Goal: Task Accomplishment & Management: Use online tool/utility

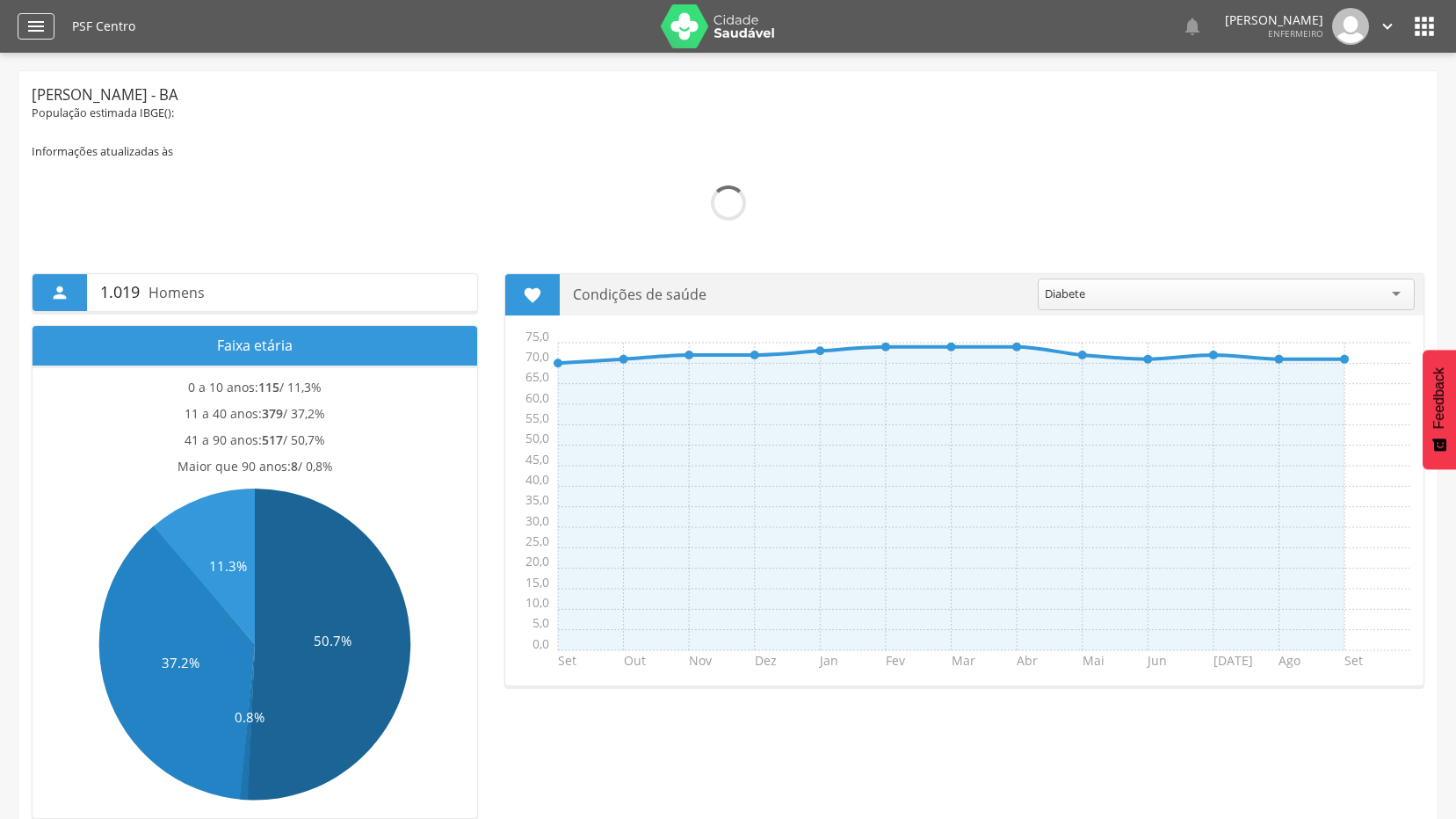
click at [44, 30] on icon "" at bounding box center [35, 26] width 21 height 21
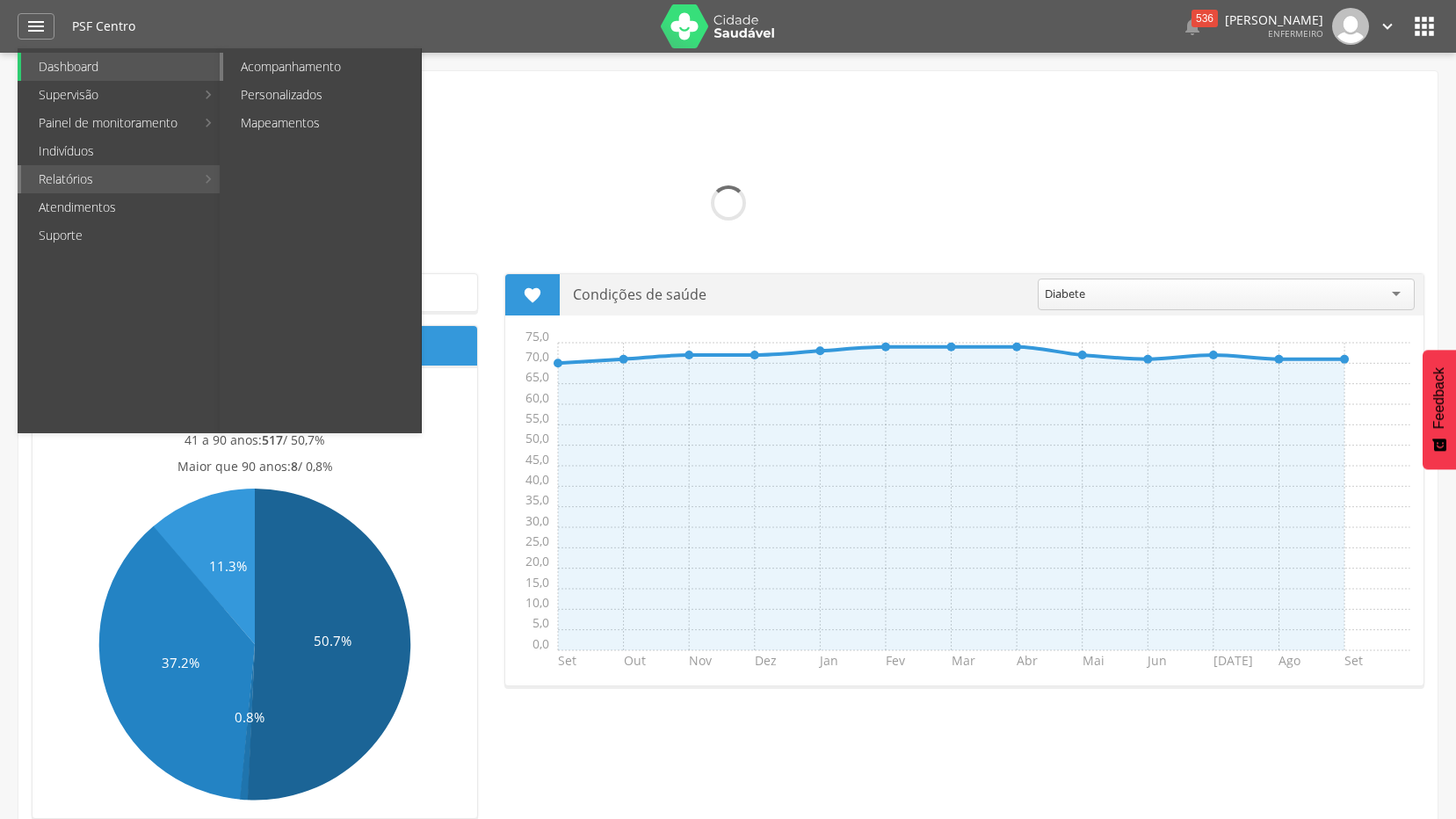
click at [304, 62] on link "Acompanhamento" at bounding box center [322, 66] width 197 height 28
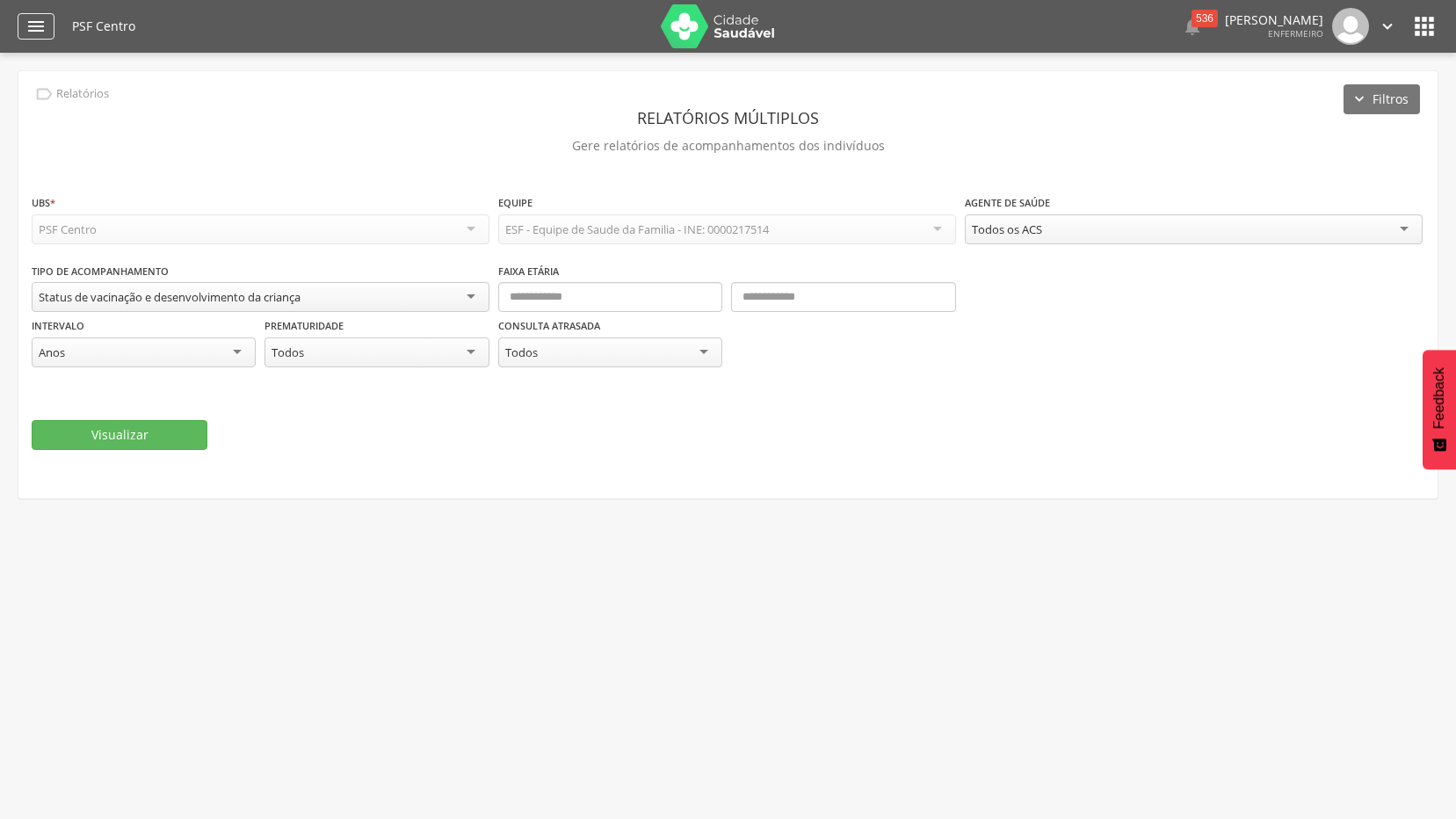
click at [34, 31] on icon "" at bounding box center [35, 26] width 21 height 21
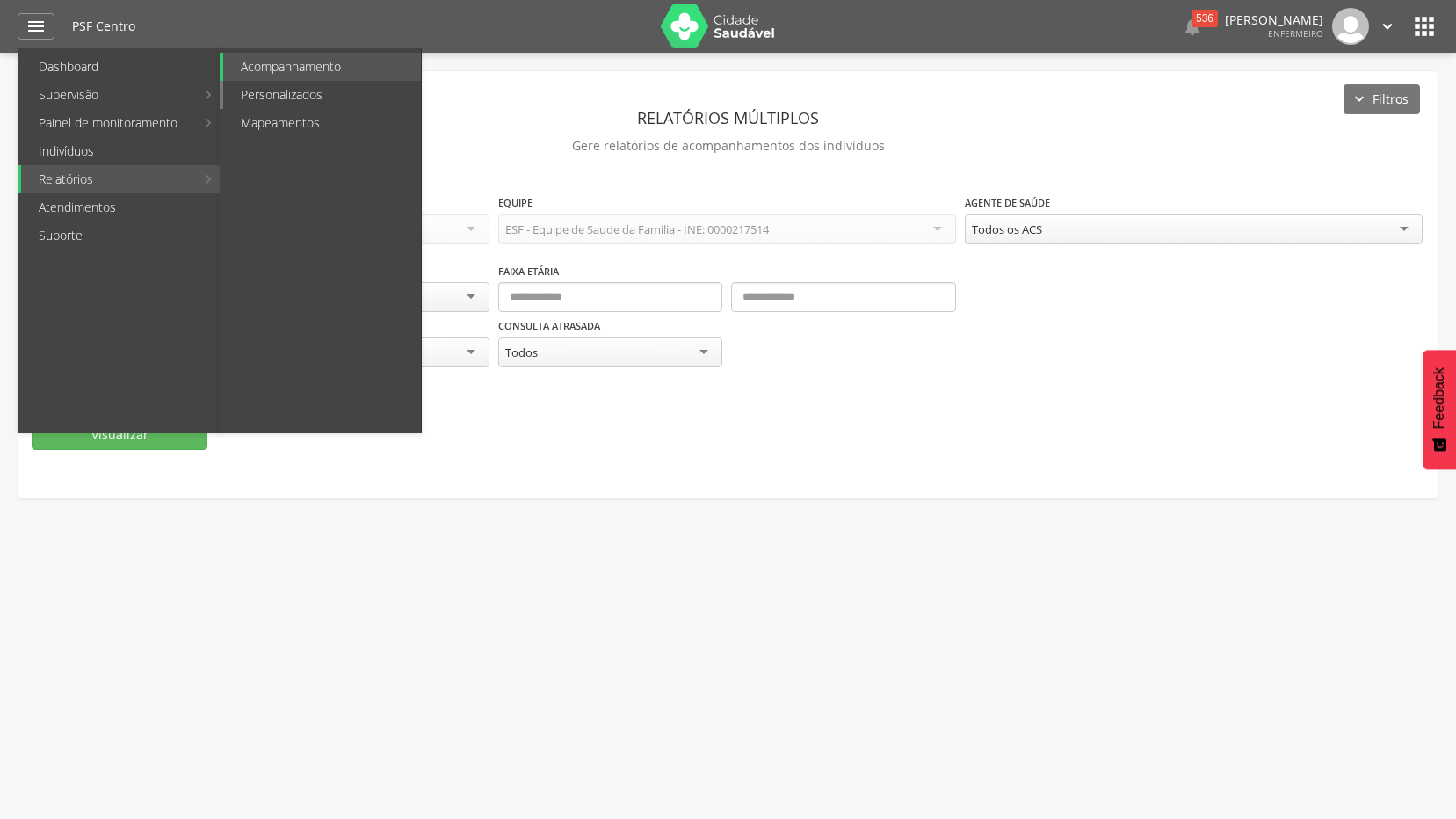
click at [334, 92] on link "Personalizados" at bounding box center [322, 94] width 197 height 28
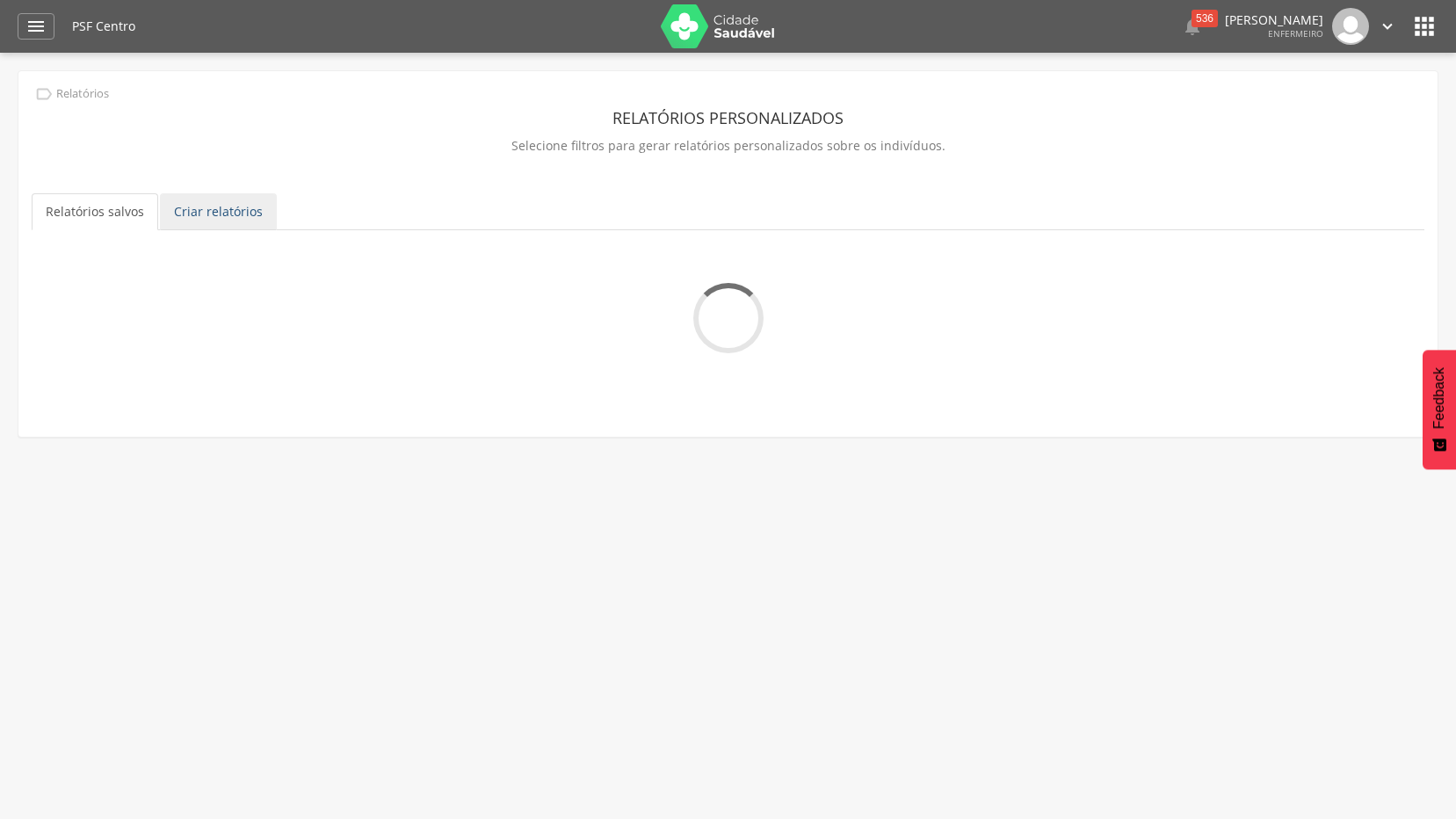
click at [232, 208] on link "Criar relatórios" at bounding box center [218, 211] width 117 height 37
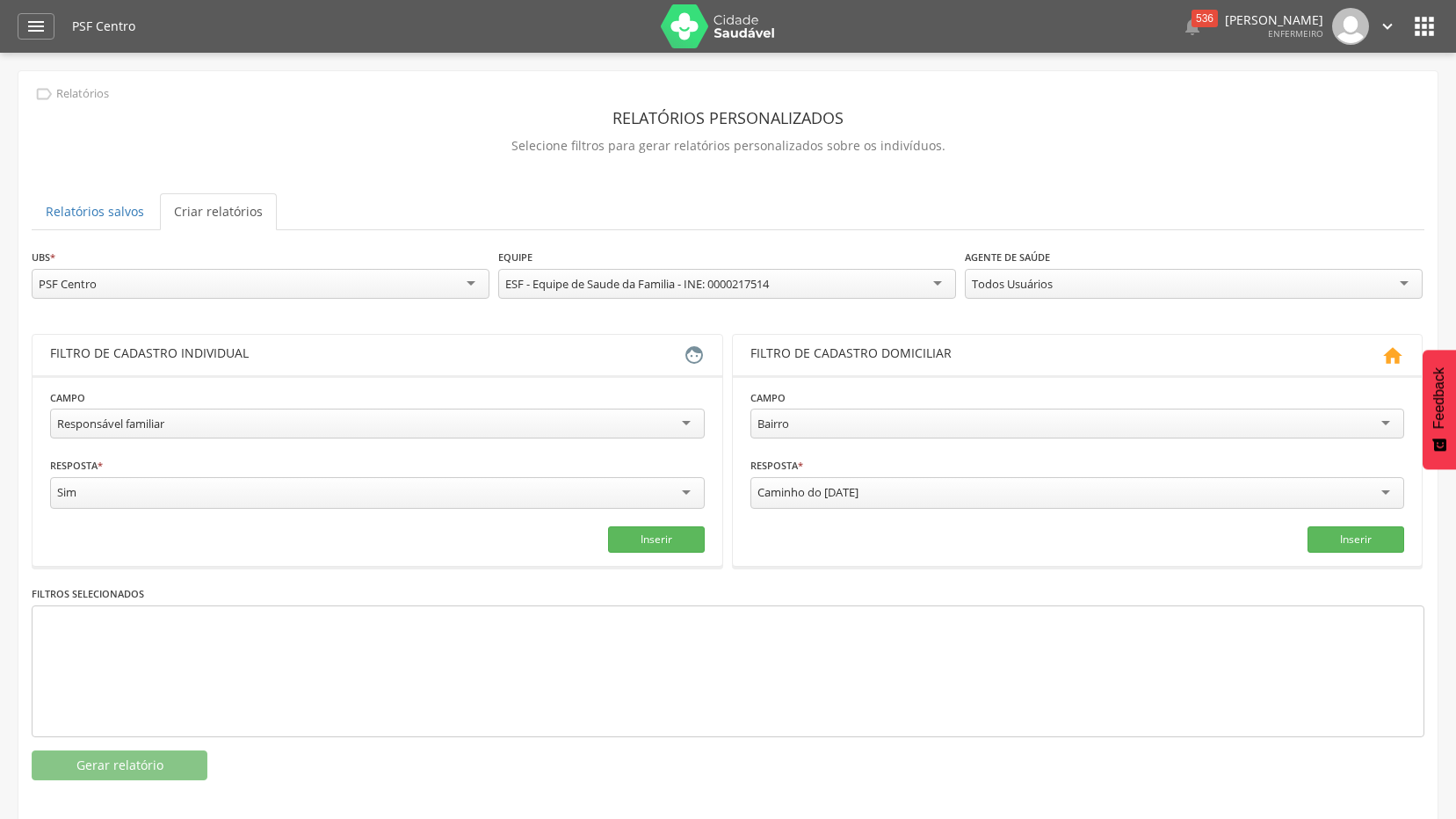
click at [20, 8] on div " Dashboard Supervisão Produtividade Mapa da Cidade App desatualizado Última si…" at bounding box center [728, 26] width 1420 height 53
click at [29, 17] on icon "" at bounding box center [35, 26] width 21 height 21
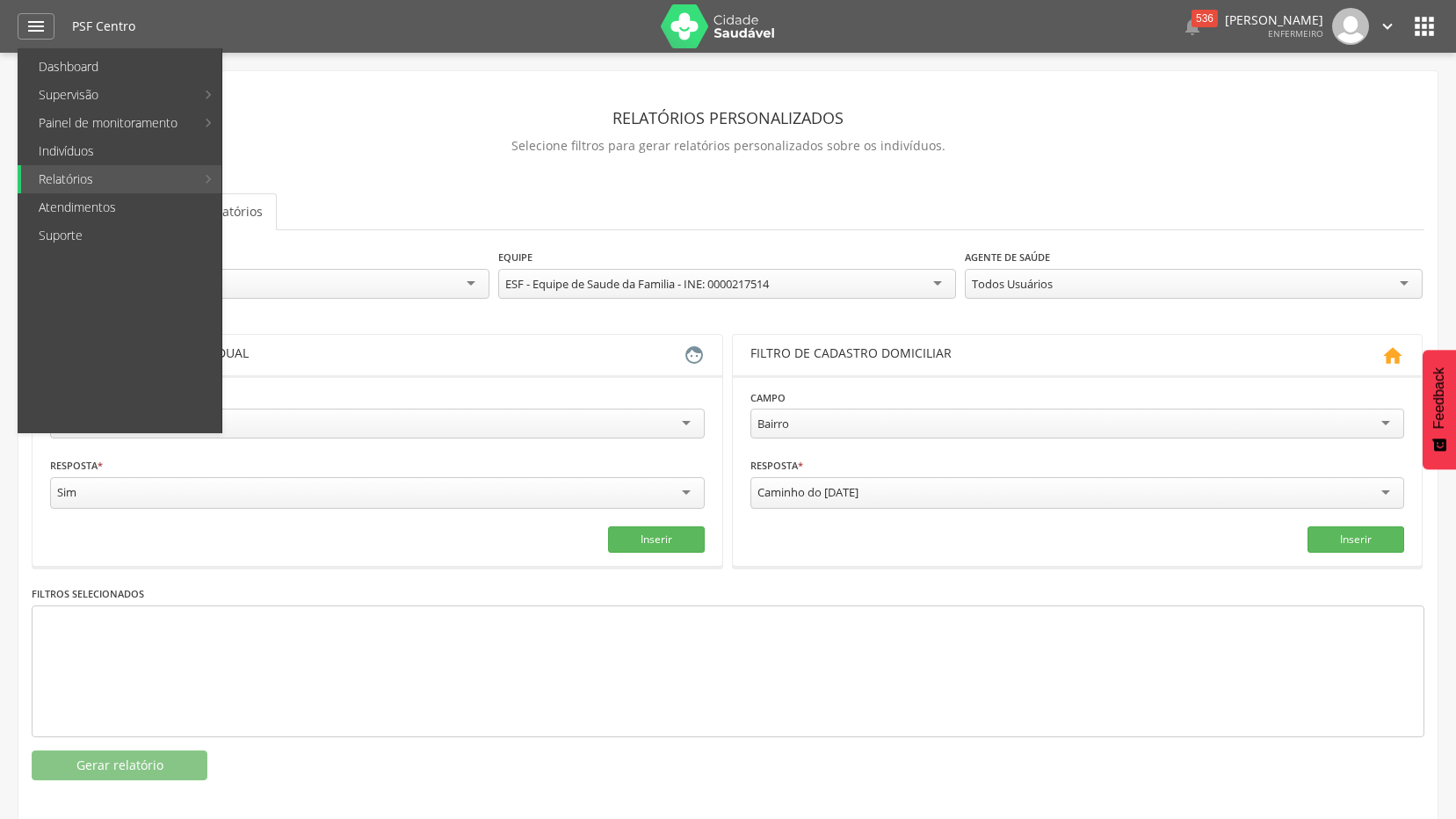
click at [681, 432] on div "Responsável familiar" at bounding box center [377, 423] width 654 height 30
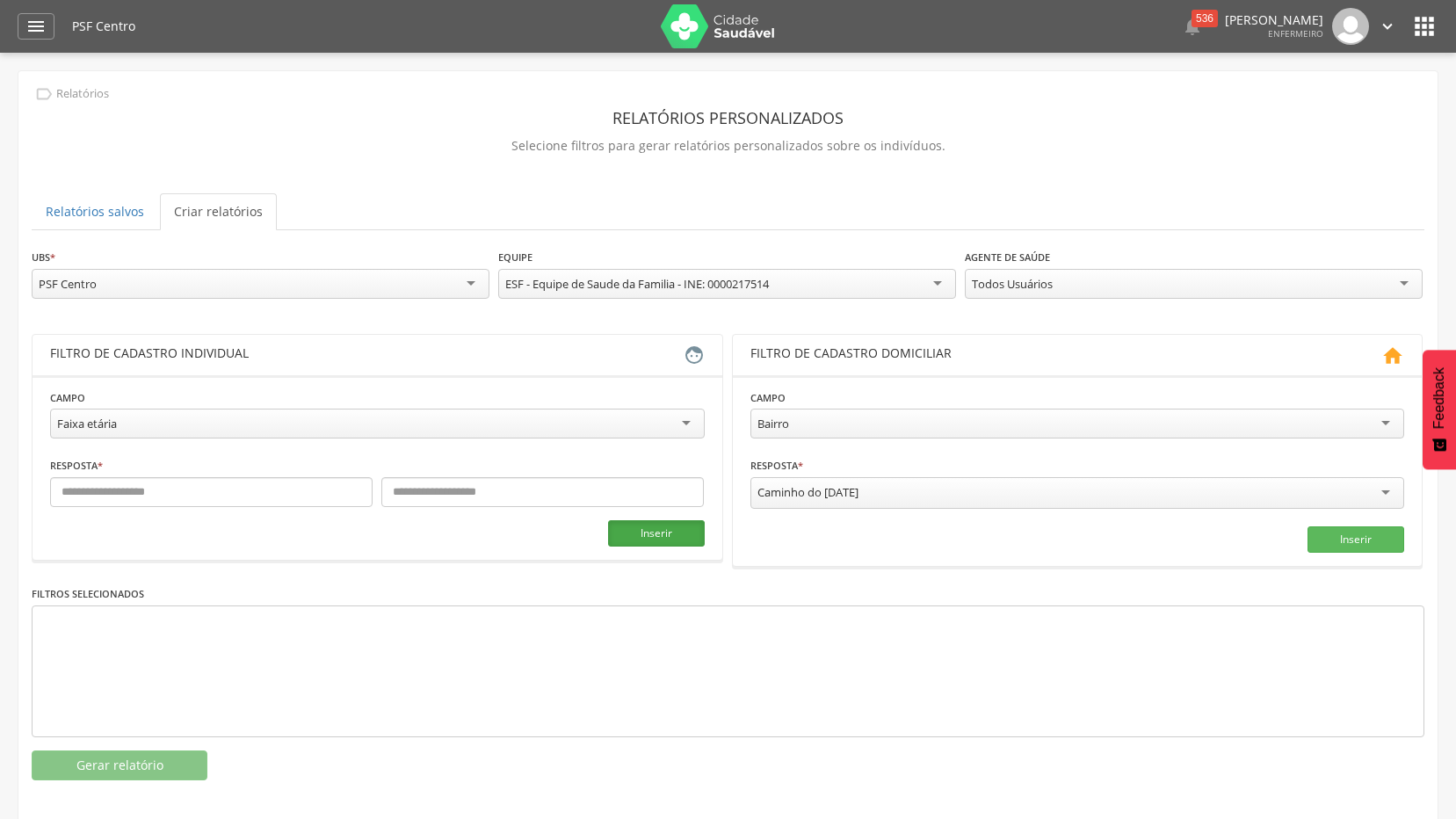
click at [661, 540] on button "Inserir" at bounding box center [656, 533] width 97 height 26
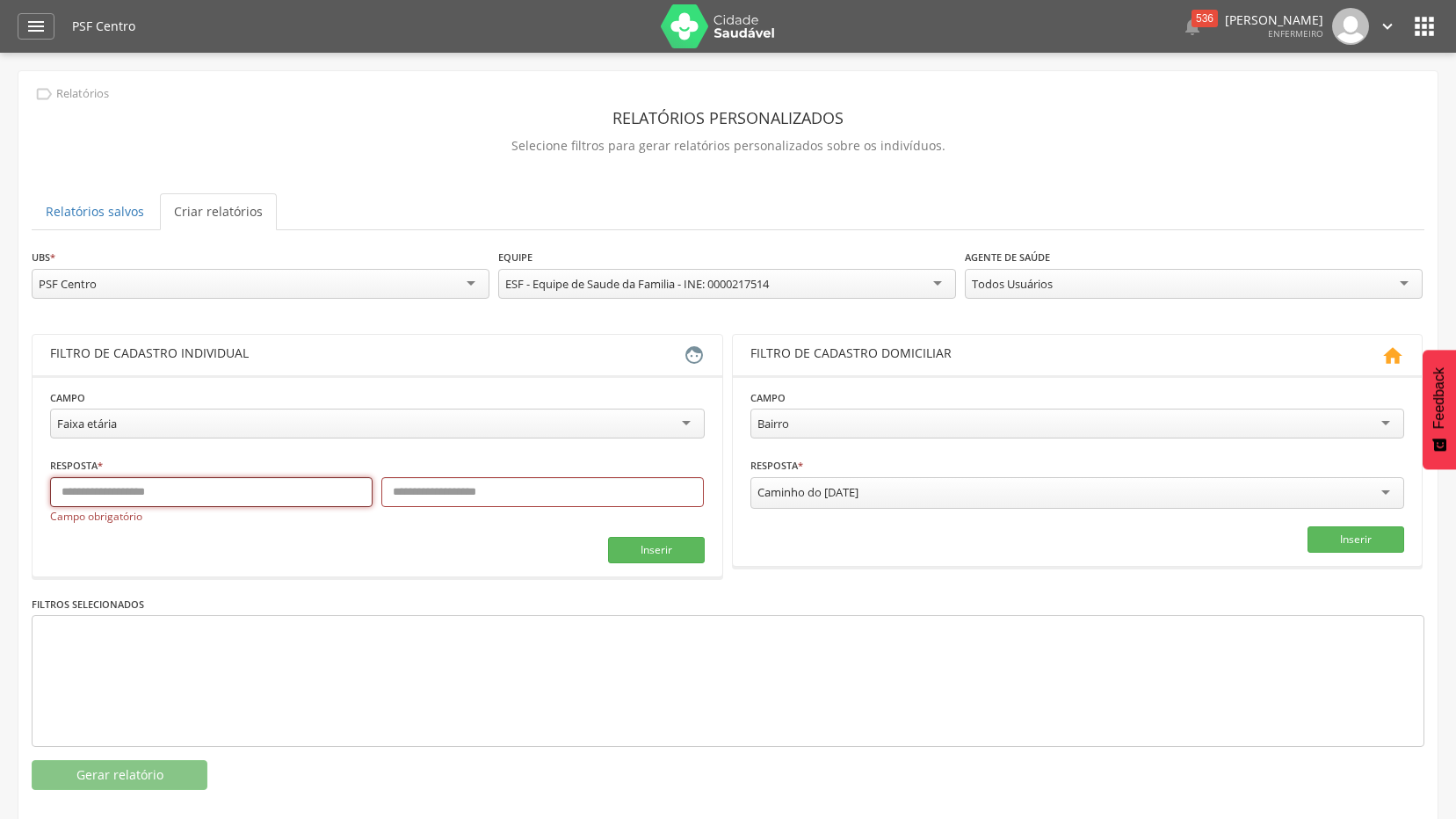
click at [266, 498] on input "text" at bounding box center [211, 491] width 322 height 30
click at [502, 455] on fieldset "**********" at bounding box center [377, 476] width 654 height 175
click at [634, 545] on button "Inserir" at bounding box center [656, 550] width 97 height 26
click at [658, 545] on button "Inserir" at bounding box center [656, 550] width 97 height 26
click at [449, 432] on div "Faixa etária" at bounding box center [377, 423] width 654 height 30
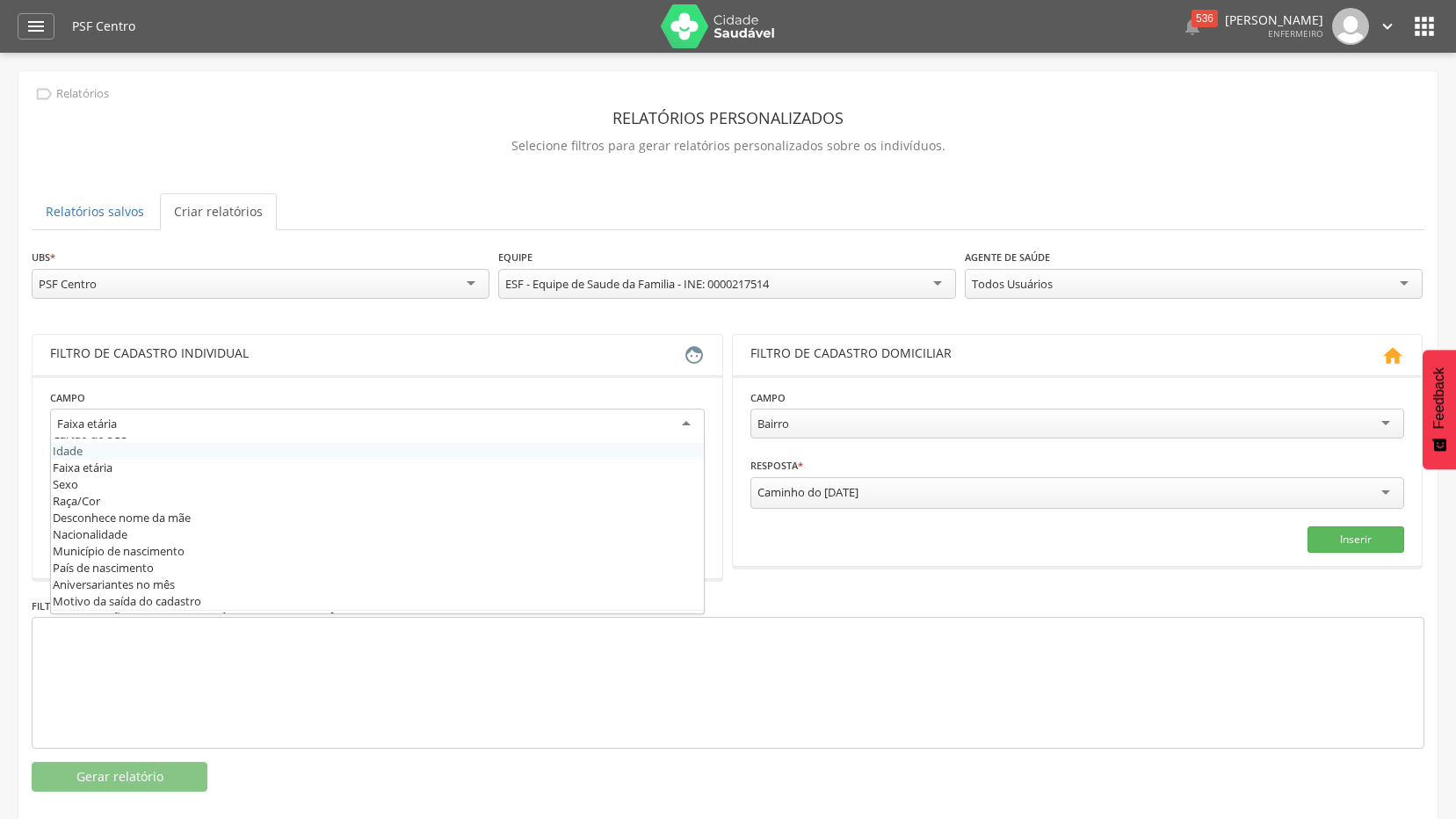
scroll to position [88, 0]
click at [133, 445] on fieldset "**********" at bounding box center [377, 477] width 654 height 177
click at [679, 430] on div "Faixa etária" at bounding box center [377, 424] width 654 height 31
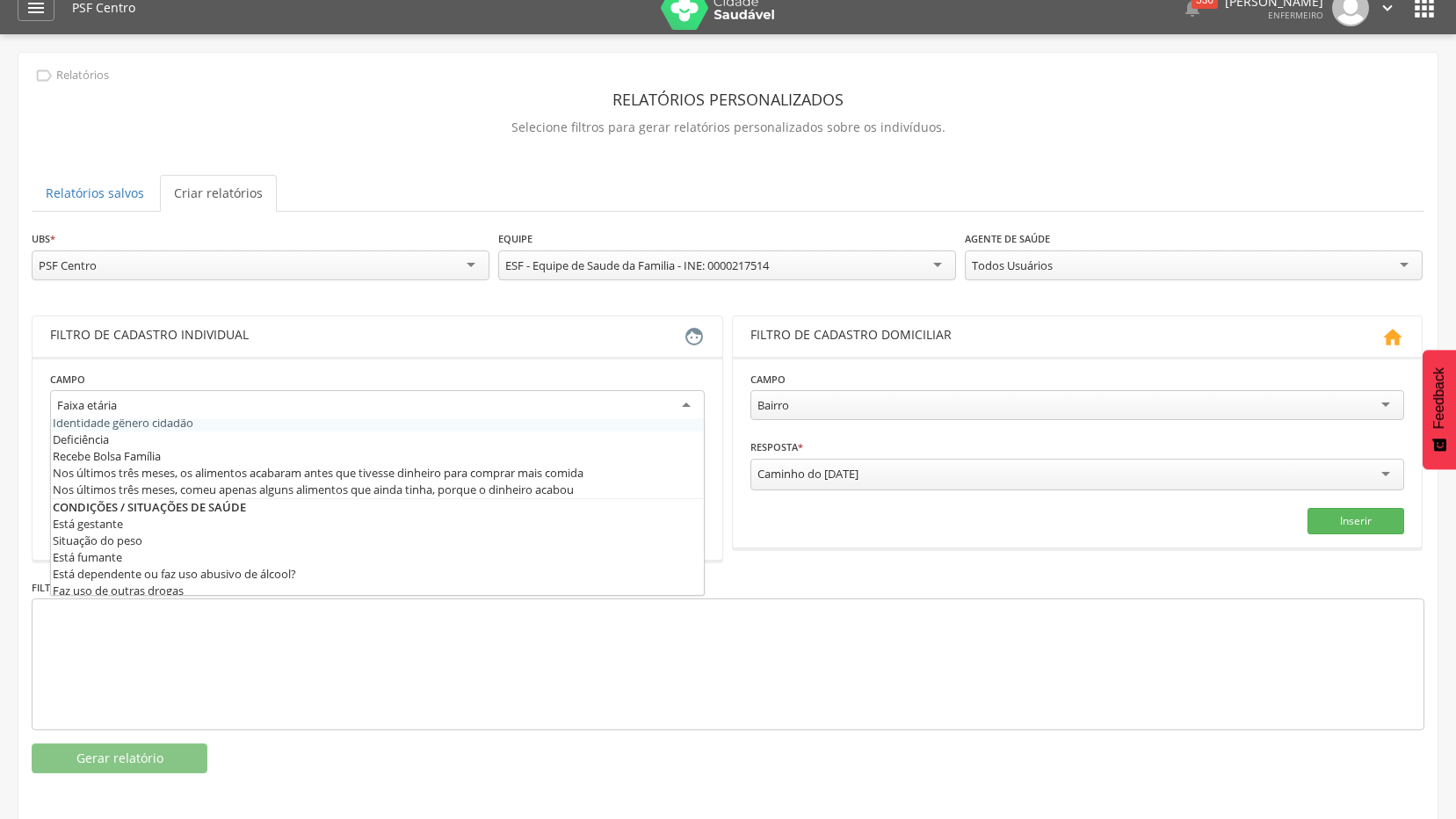
scroll to position [0, 0]
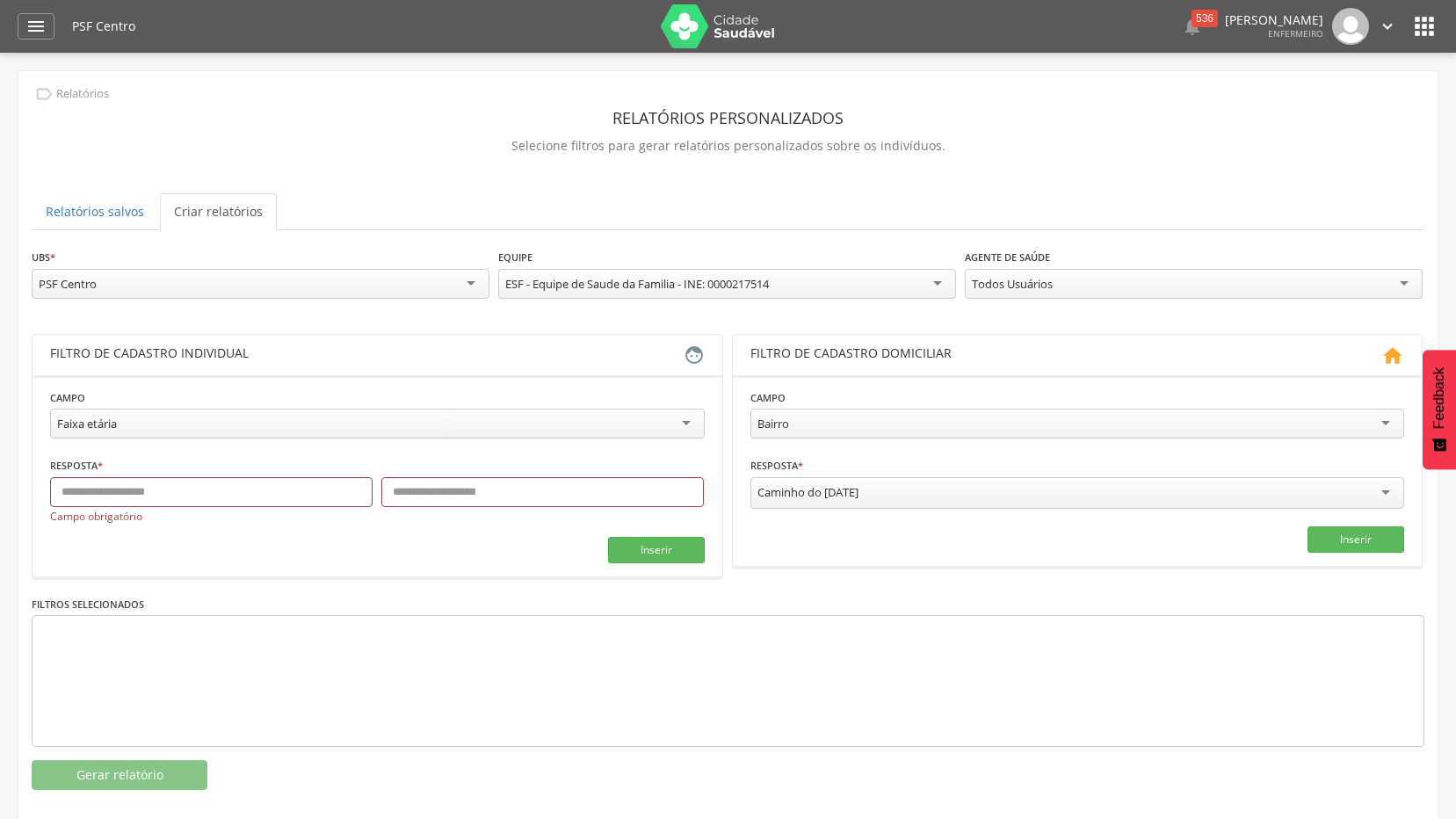
click at [57, 25] on div " Dashboard Supervisão Produtividade Mapa da Cidade App desatualizado Última si…" at bounding box center [728, 26] width 1420 height 53
click at [18, 27] on div "" at bounding box center [36, 26] width 37 height 26
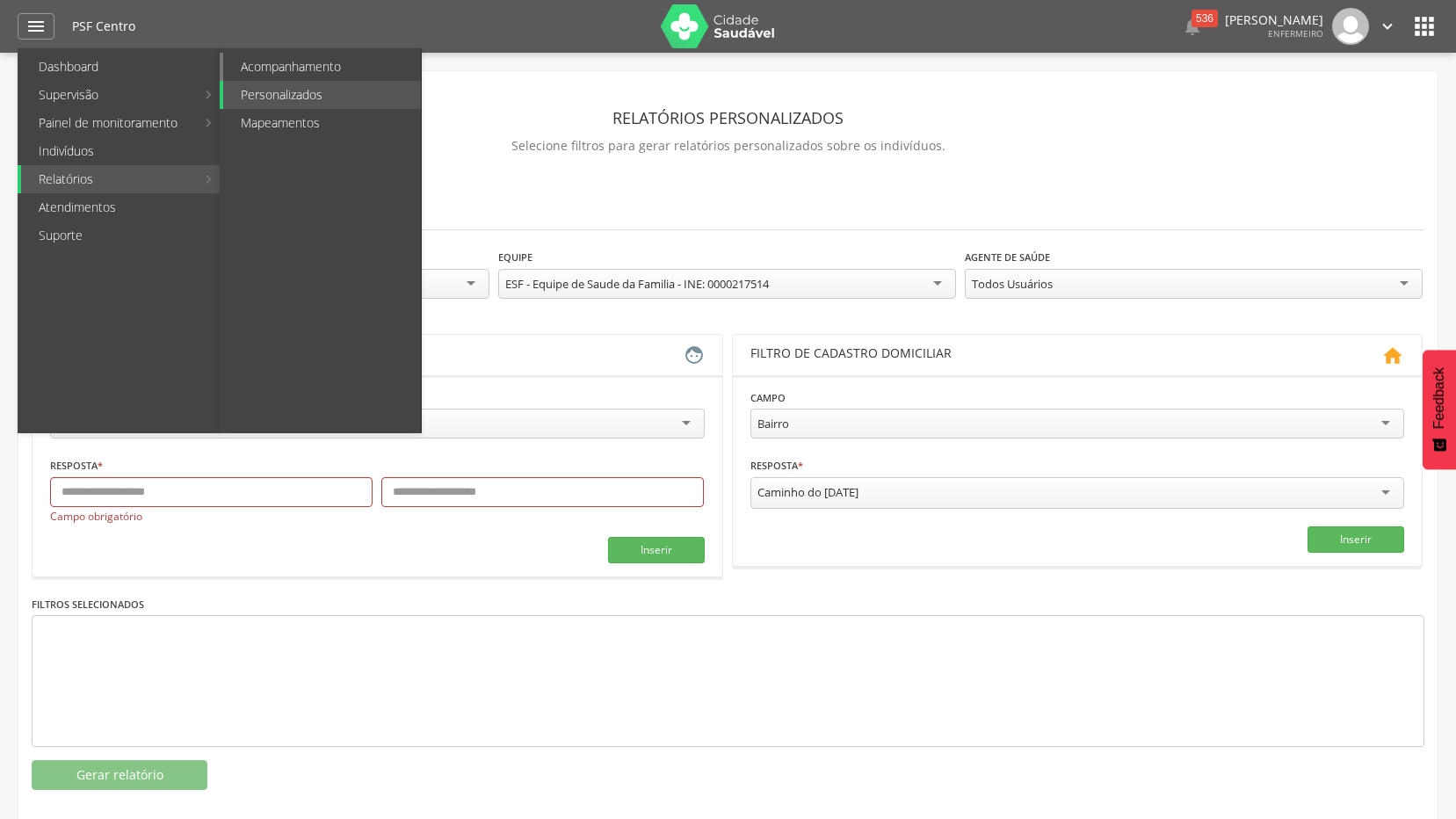
click at [315, 69] on link "Acompanhamento" at bounding box center [322, 66] width 197 height 28
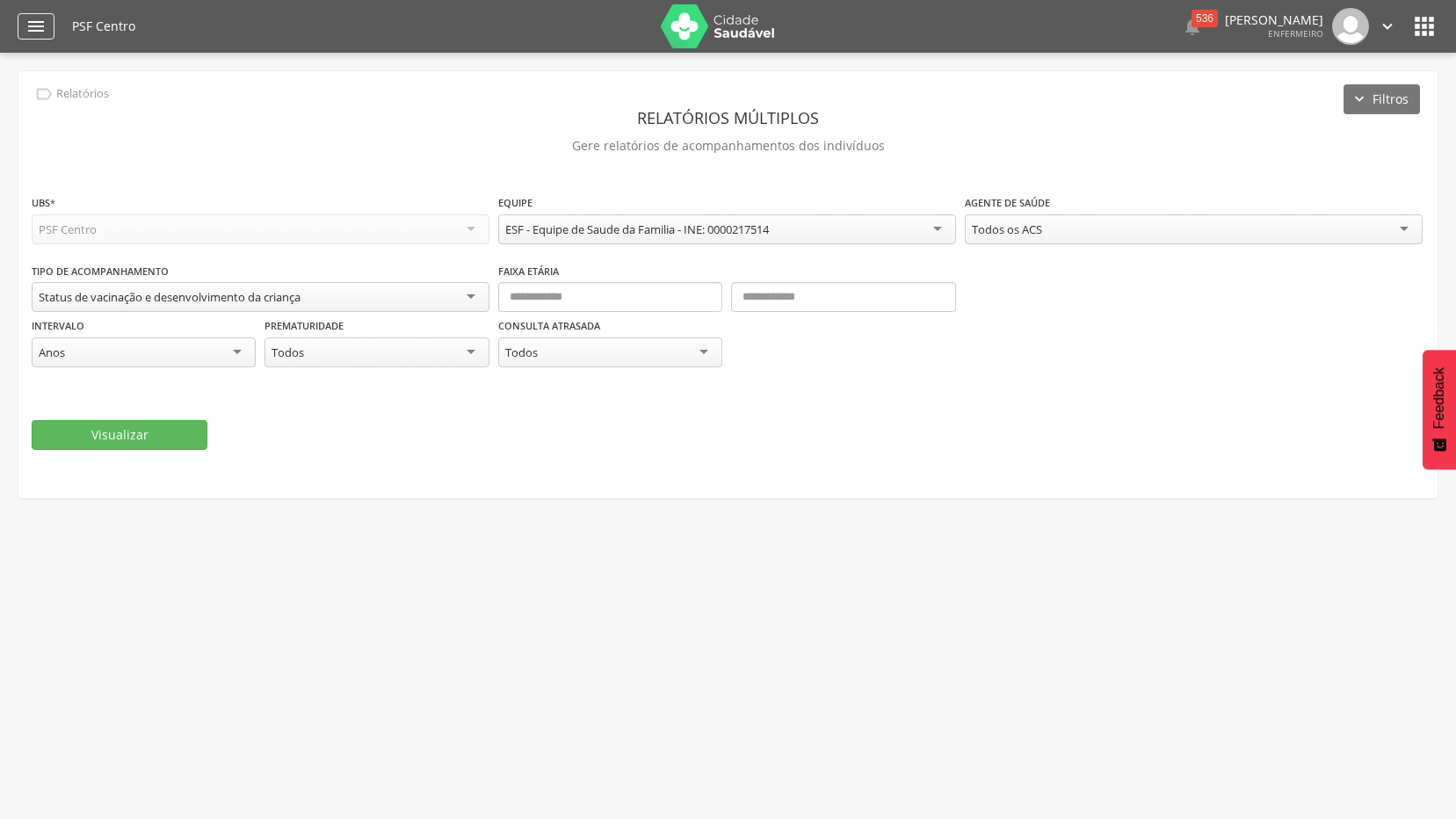
click at [41, 25] on icon "" at bounding box center [35, 26] width 21 height 21
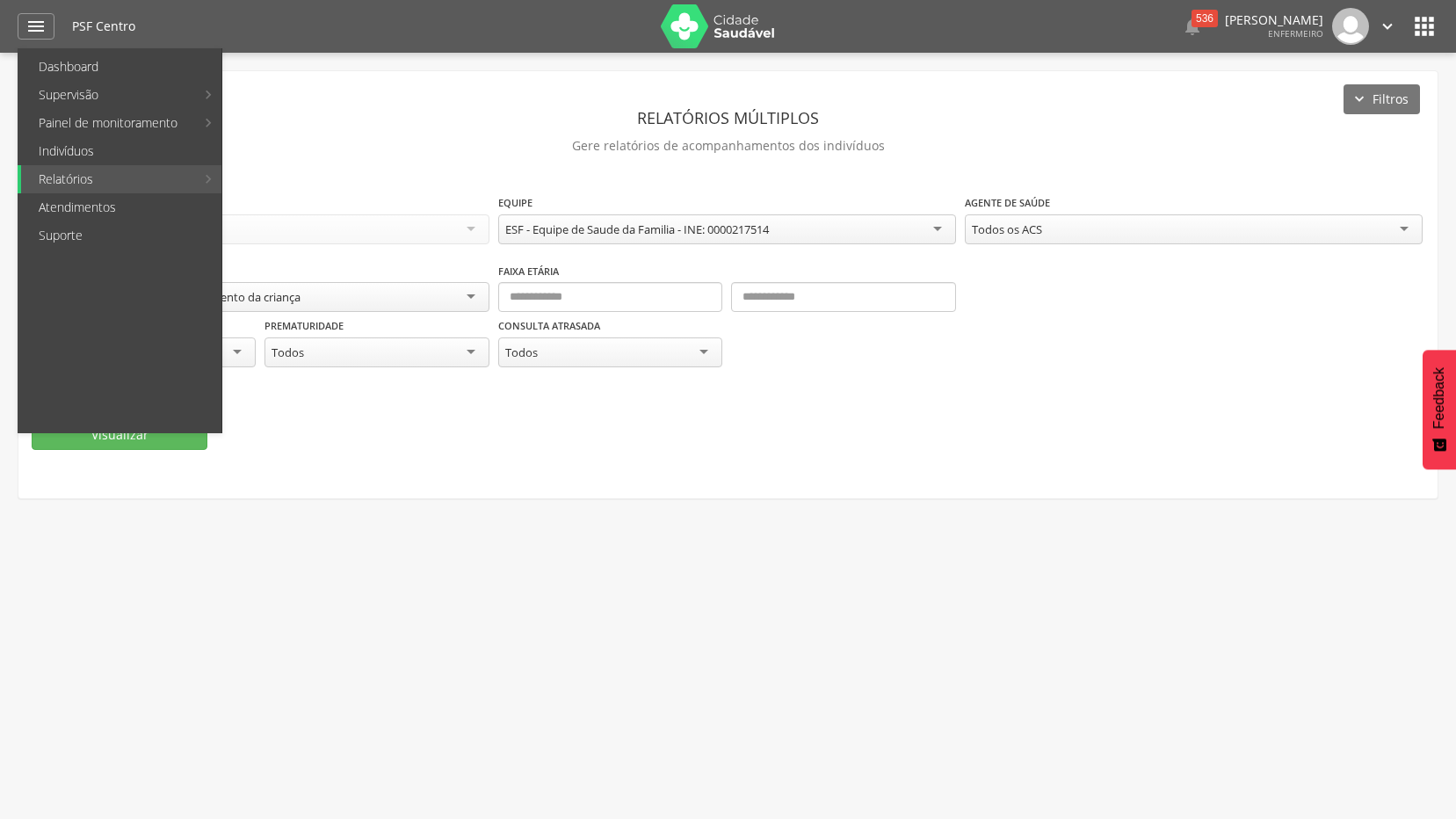
click at [1429, 29] on icon "" at bounding box center [1424, 26] width 28 height 28
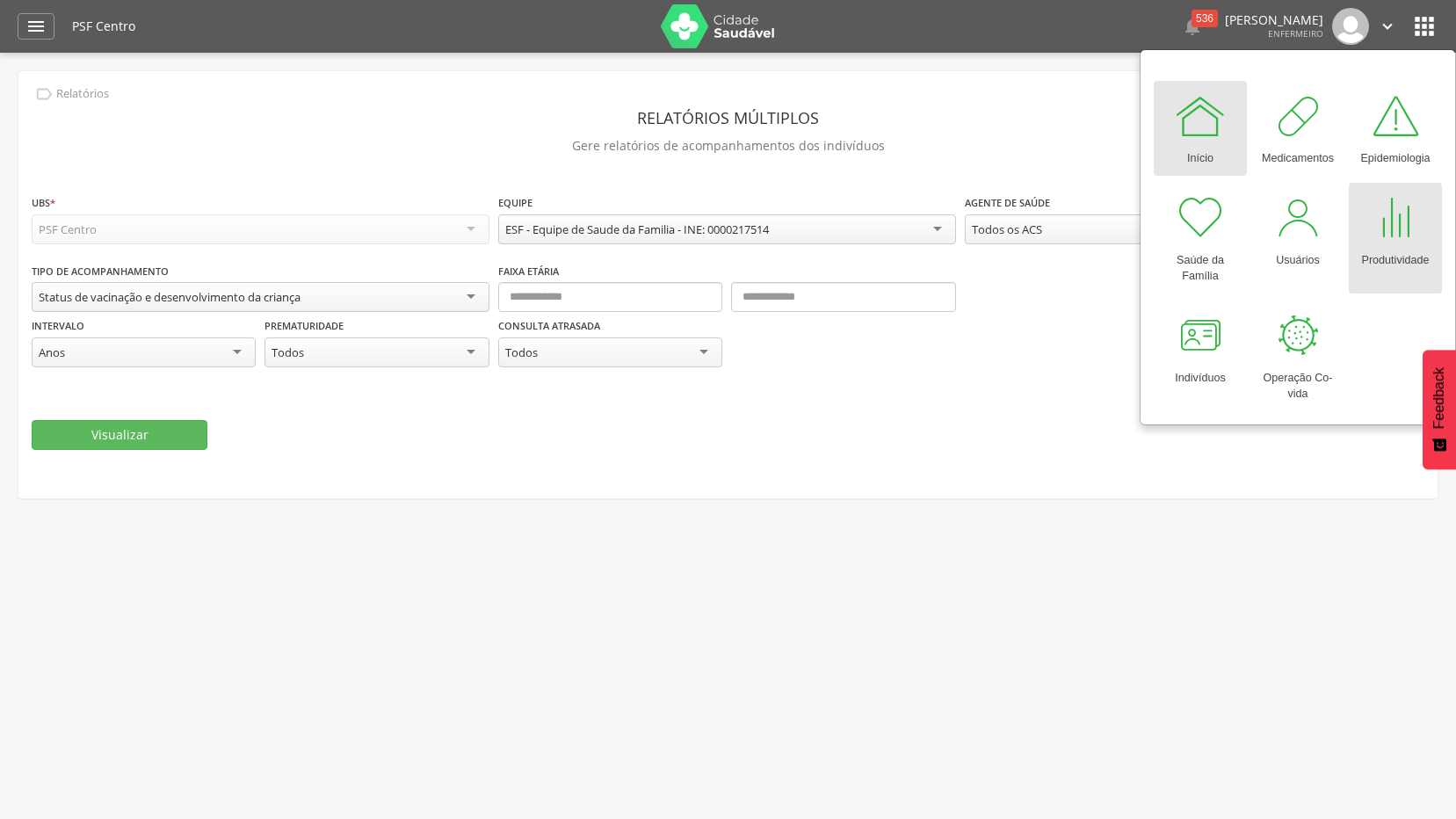
click at [1392, 210] on div at bounding box center [1395, 217] width 53 height 53
